Goal: Task Accomplishment & Management: Manage account settings

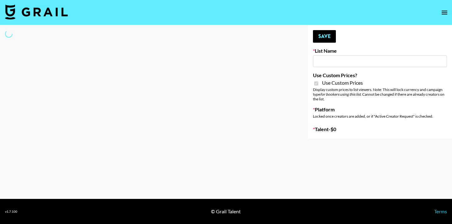
type input "Content Labs for Govee's TV Backlight 3."
checkbox input "true"
select select "Brand"
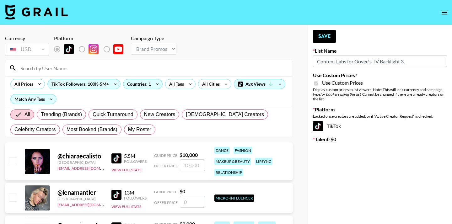
click at [138, 135] on div "All Trending (Brands) Quick Turnaround New Creators [DEMOGRAPHIC_DATA] Creators…" at bounding box center [148, 122] width 279 height 30
click at [138, 131] on span "My Roster" at bounding box center [139, 130] width 23 height 8
click at [128, 130] on input "My Roster" at bounding box center [128, 130] width 0 height 0
radio input "true"
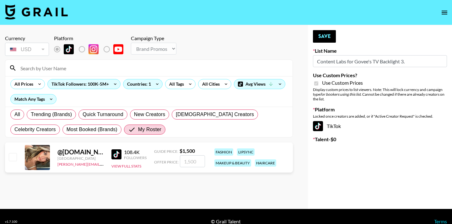
click at [11, 156] on input "checkbox" at bounding box center [13, 157] width 8 height 8
checkbox input "true"
type input "1500"
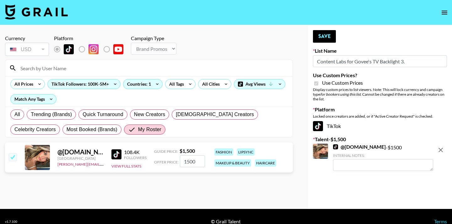
click at [328, 29] on div "Your changes have been saved! Save List Name Content Labs for Govee's TV Backli…" at bounding box center [380, 117] width 144 height 184
click at [327, 34] on button "Save" at bounding box center [324, 36] width 23 height 13
radio input "true"
